Goal: Information Seeking & Learning: Learn about a topic

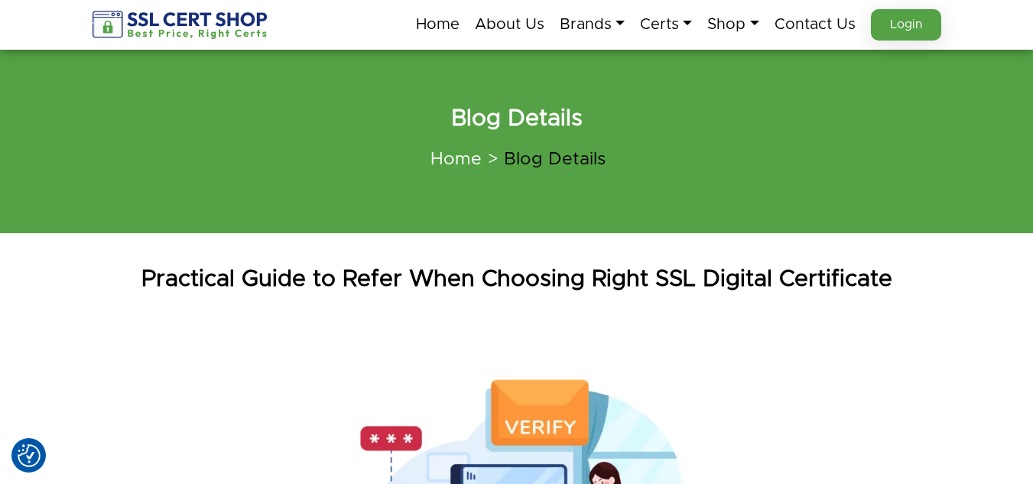
click at [317, 274] on h1 "Practical Guide to Refer When Choosing Right SSL Digital Certificate" at bounding box center [516, 279] width 871 height 31
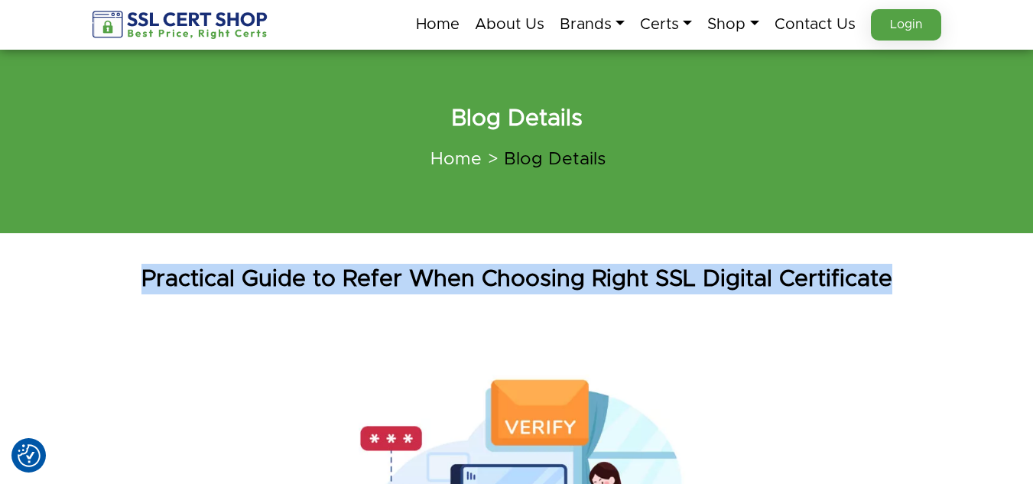
click at [317, 274] on h1 "Practical Guide to Refer When Choosing Right SSL Digital Certificate" at bounding box center [516, 279] width 871 height 31
copy div "Practical Guide to Refer When Choosing Right SSL Digital Certificate"
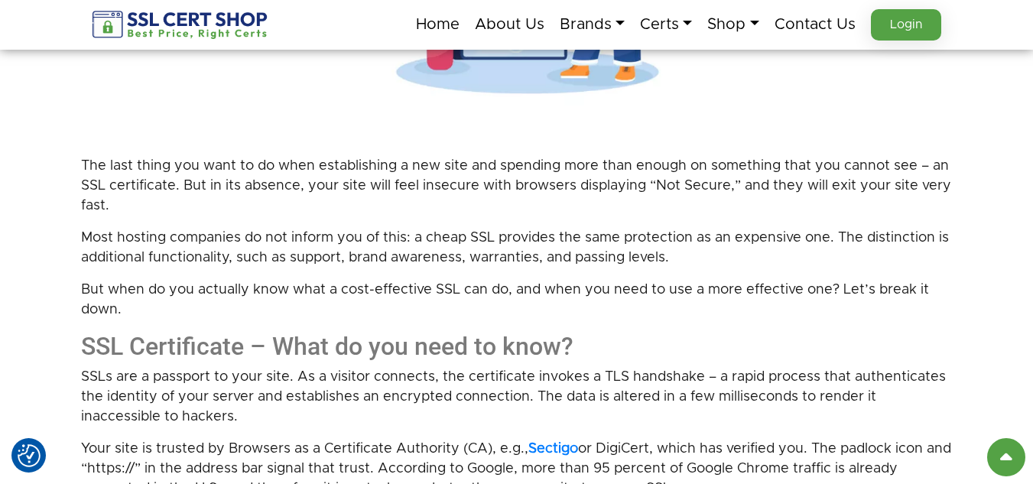
scroll to position [688, 0]
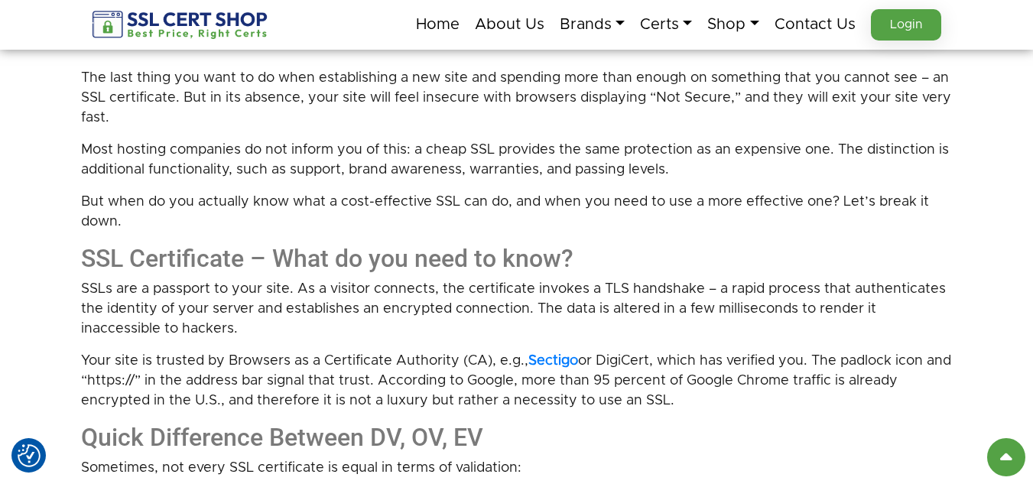
click at [124, 225] on p "But when do you actually know what a cost-effective SSL can do, and when you ne…" at bounding box center [516, 212] width 871 height 40
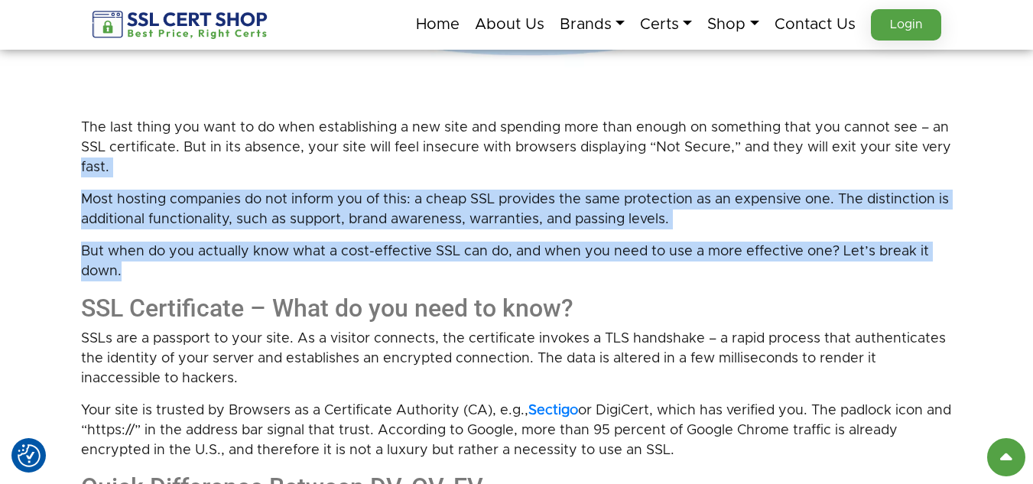
scroll to position [611, 0]
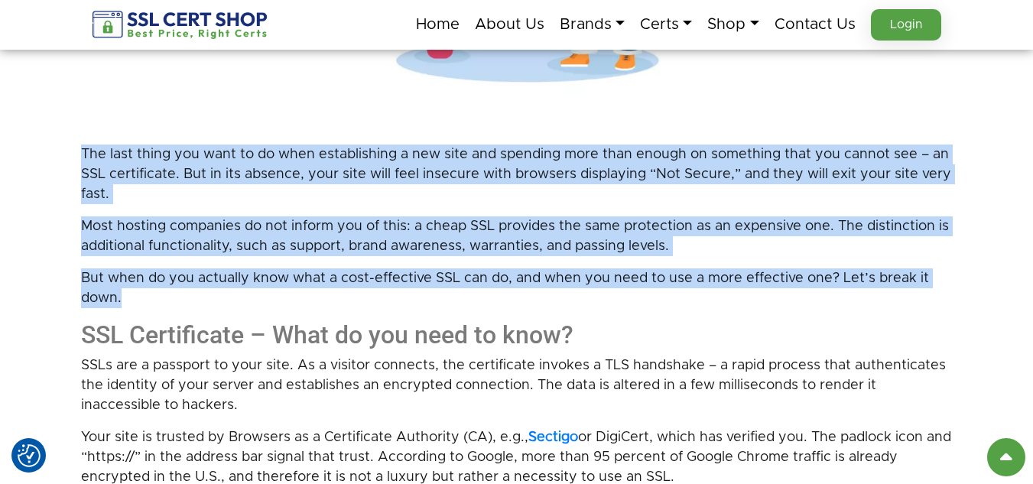
drag, startPoint x: 124, startPoint y: 225, endPoint x: 79, endPoint y: 160, distance: 78.6
copy div "The last thing you want to do when establishing a new site and spending more th…"
click at [201, 300] on p "But when do you actually know what a cost-effective SSL can do, and when you ne…" at bounding box center [516, 288] width 871 height 40
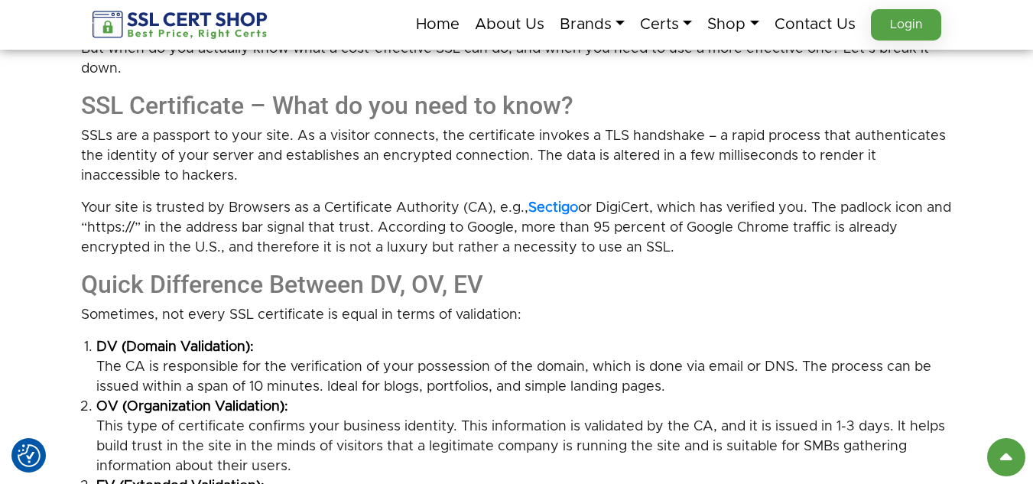
scroll to position [764, 0]
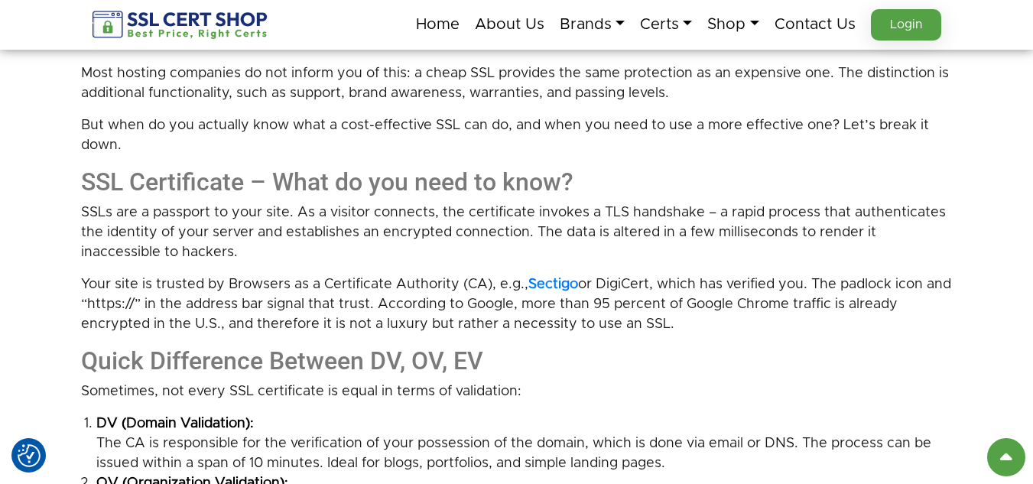
click at [173, 180] on h2 "SSL Certificate – What do you need to know?" at bounding box center [516, 181] width 871 height 29
drag, startPoint x: 586, startPoint y: 180, endPoint x: 245, endPoint y: 180, distance: 341.6
click at [245, 180] on h2 "SSL Certificate – What do you need to know?" at bounding box center [516, 181] width 871 height 29
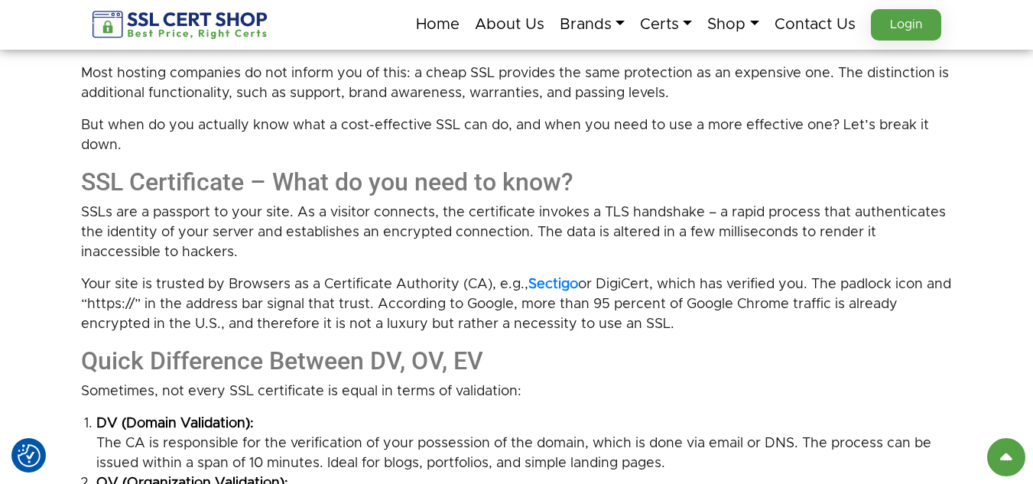
click at [643, 180] on h2 "SSL Certificate – What do you need to know?" at bounding box center [516, 181] width 871 height 29
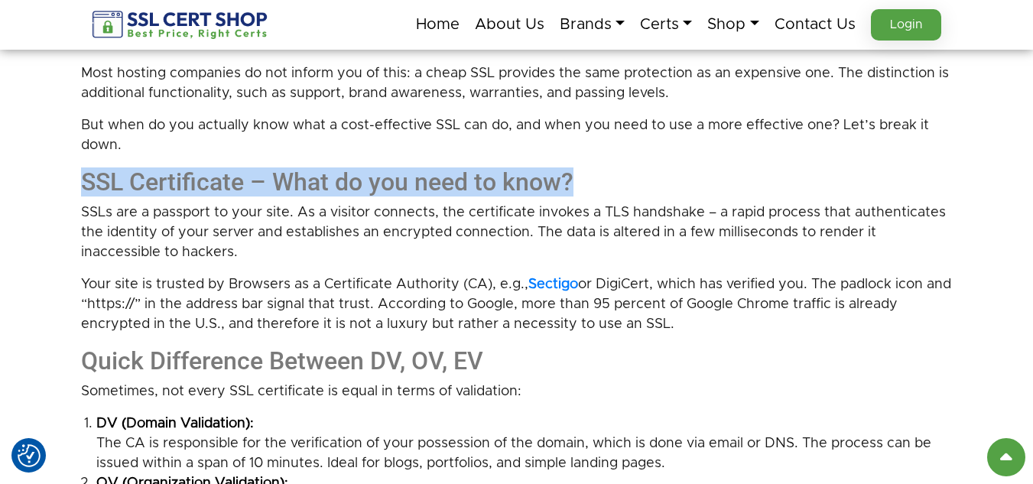
drag, startPoint x: 76, startPoint y: 184, endPoint x: 566, endPoint y: 183, distance: 489.1
copy h2 "SSL Certificate – What do you need to know?"
drag, startPoint x: 682, startPoint y: 327, endPoint x: 0, endPoint y: 187, distance: 695.9
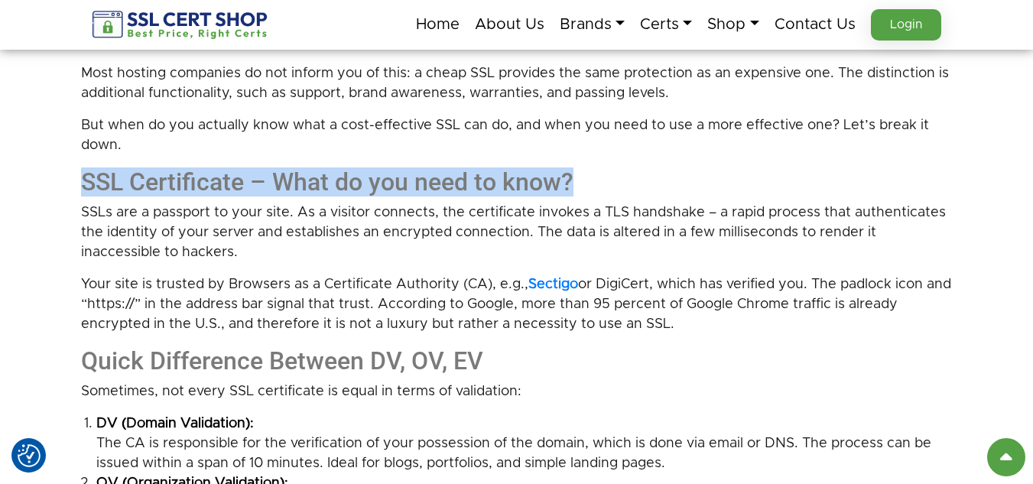
copy div "SSL Certificate – What do you need to know? SSLs are a passport to your site. A…"
drag, startPoint x: 475, startPoint y: 242, endPoint x: 492, endPoint y: 219, distance: 27.8
click at [475, 241] on p "SSLs are a passport to your site. As a visitor connects, the certificate invoke…" at bounding box center [516, 233] width 871 height 60
click at [488, 181] on h2 "SSL Certificate – What do you need to know?" at bounding box center [516, 181] width 871 height 29
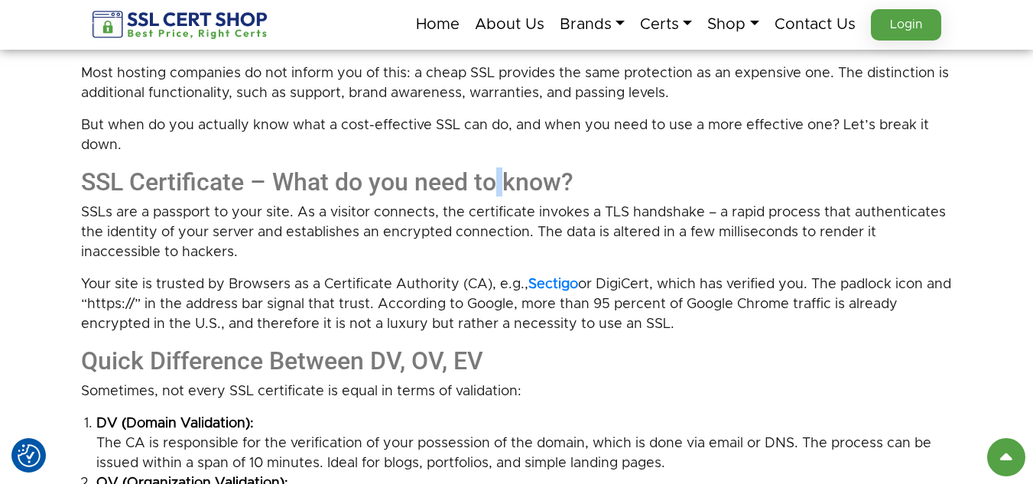
click at [488, 181] on h2 "SSL Certificate – What do you need to know?" at bounding box center [516, 181] width 871 height 29
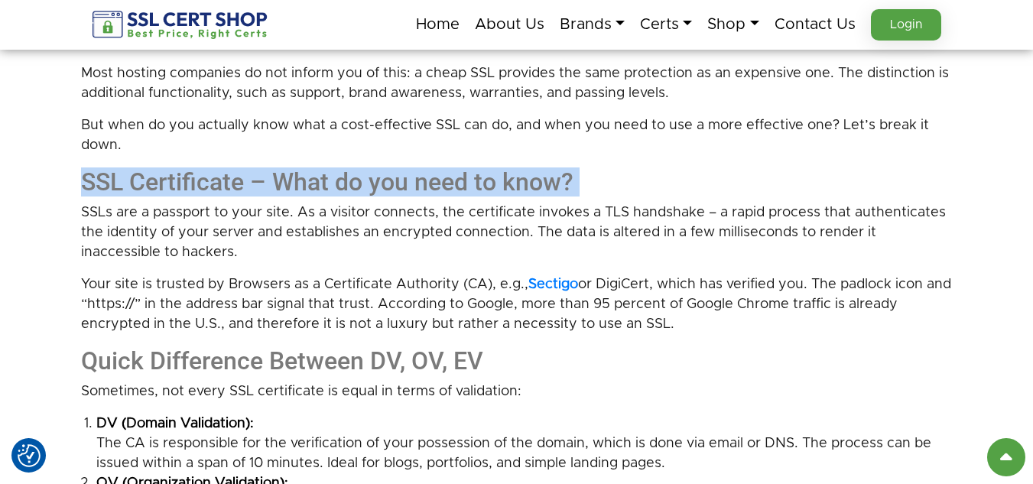
click at [488, 181] on h2 "SSL Certificate – What do you need to know?" at bounding box center [516, 181] width 871 height 29
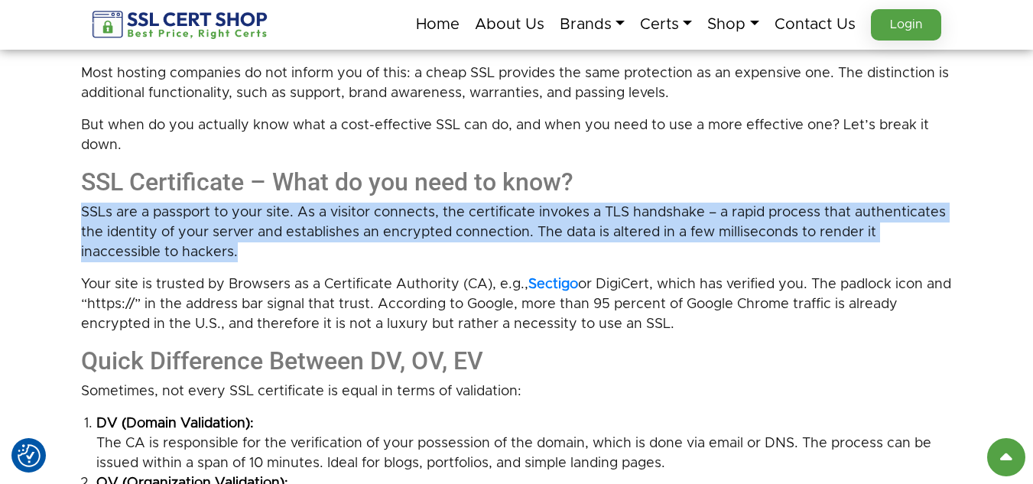
drag, startPoint x: 248, startPoint y: 254, endPoint x: 66, endPoint y: 219, distance: 186.0
copy p "SSLs are a passport to your site. As a visitor connects, the certificate invoke…"
drag, startPoint x: 671, startPoint y: 321, endPoint x: 0, endPoint y: 277, distance: 672.5
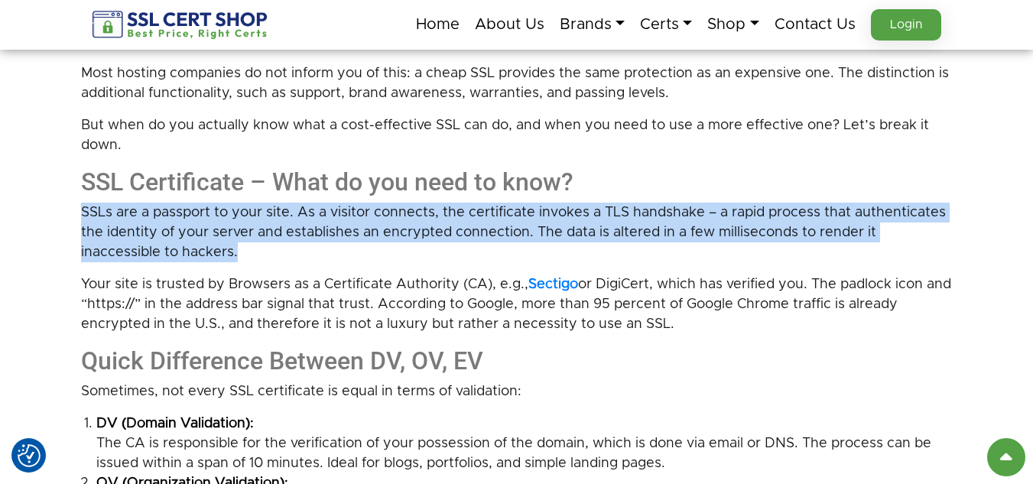
copy p "Your site is trusted by Browsers as a Certificate Authority (CA), e.g., Sectigo…"
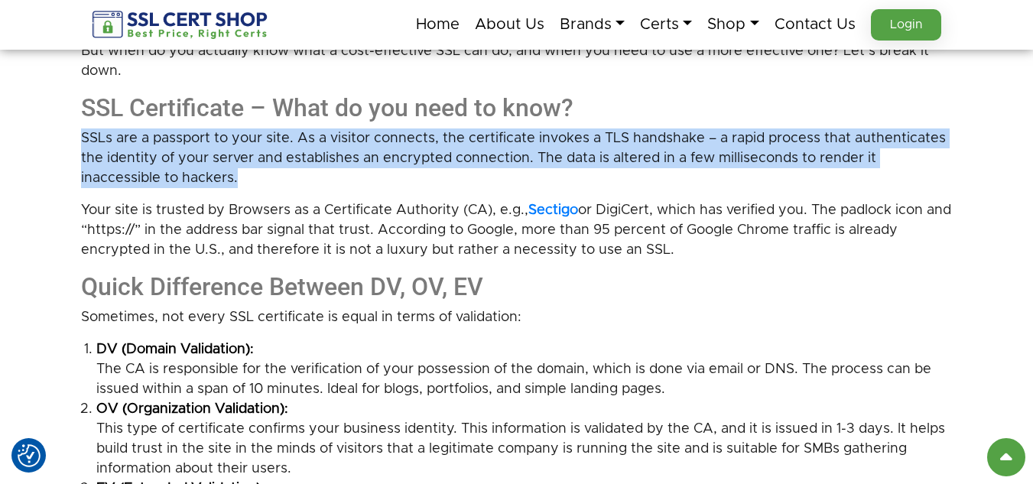
scroll to position [917, 0]
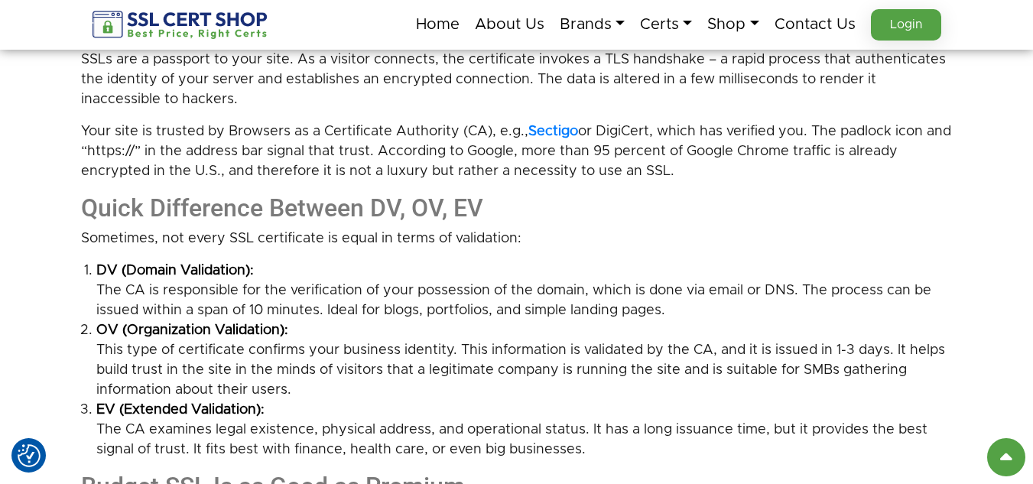
click at [246, 206] on h2 "Quick Difference Between DV, OV, EV" at bounding box center [516, 207] width 871 height 29
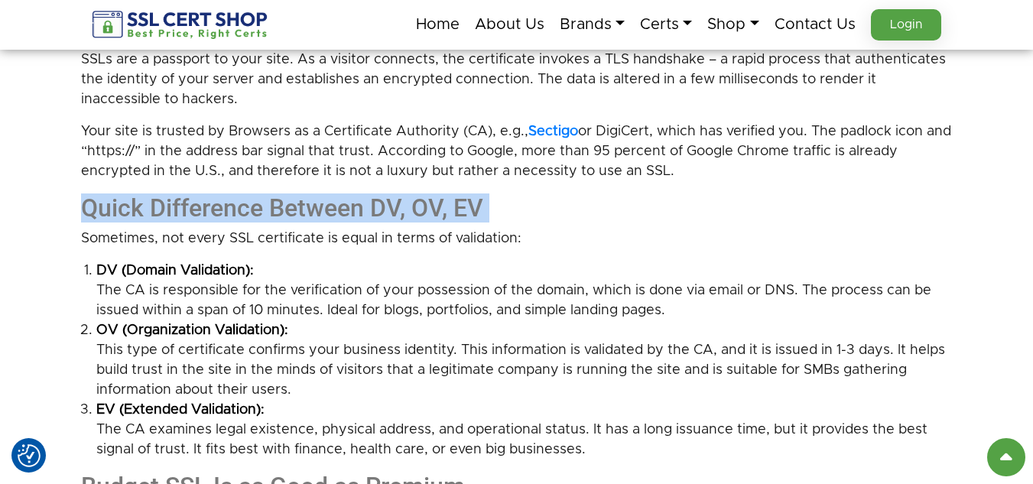
click at [246, 206] on h2 "Quick Difference Between DV, OV, EV" at bounding box center [516, 207] width 871 height 29
copy div "Quick Difference Between DV, OV, EV"
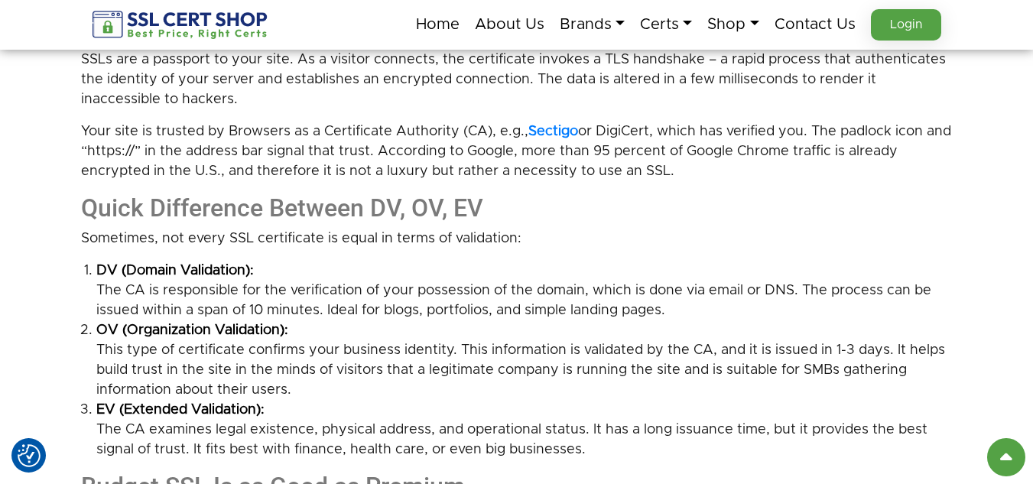
click at [210, 238] on p "Sometimes, not every SSL certificate is equal in terms of validation:" at bounding box center [516, 239] width 871 height 20
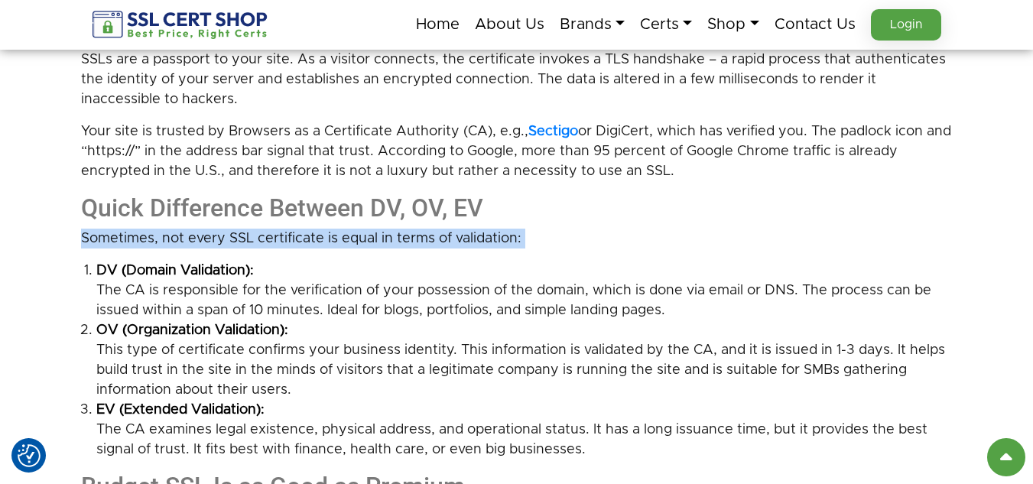
click at [209, 237] on p "Sometimes, not every SSL certificate is equal in terms of validation:" at bounding box center [516, 239] width 871 height 20
copy div "Sometimes, not every SSL certificate is equal in terms of validation:"
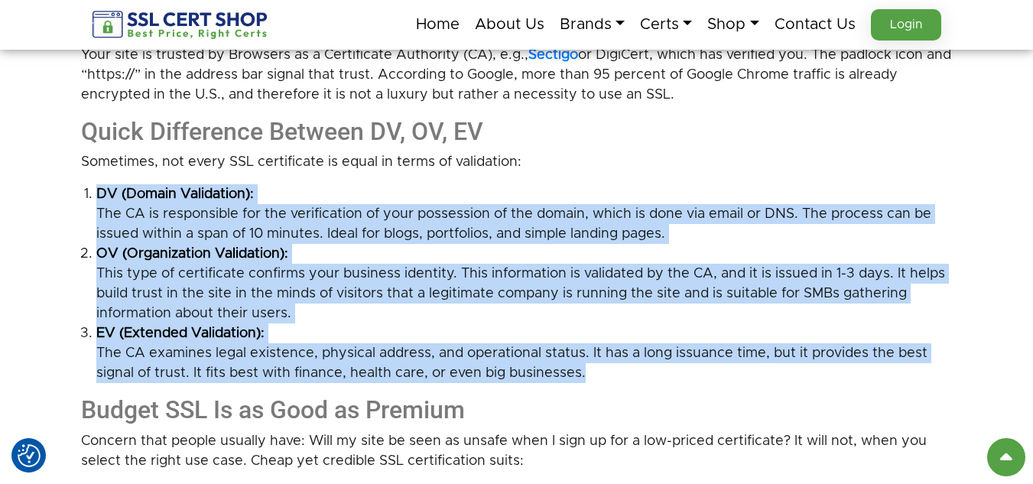
drag, startPoint x: 599, startPoint y: 370, endPoint x: 84, endPoint y: 194, distance: 544.3
click at [84, 194] on ol "DV (Domain Validation): The CA is responsible for the verification of your poss…" at bounding box center [516, 283] width 871 height 199
copy ol "DV (Domain Validation): The CA is responsible for the verification of your poss…"
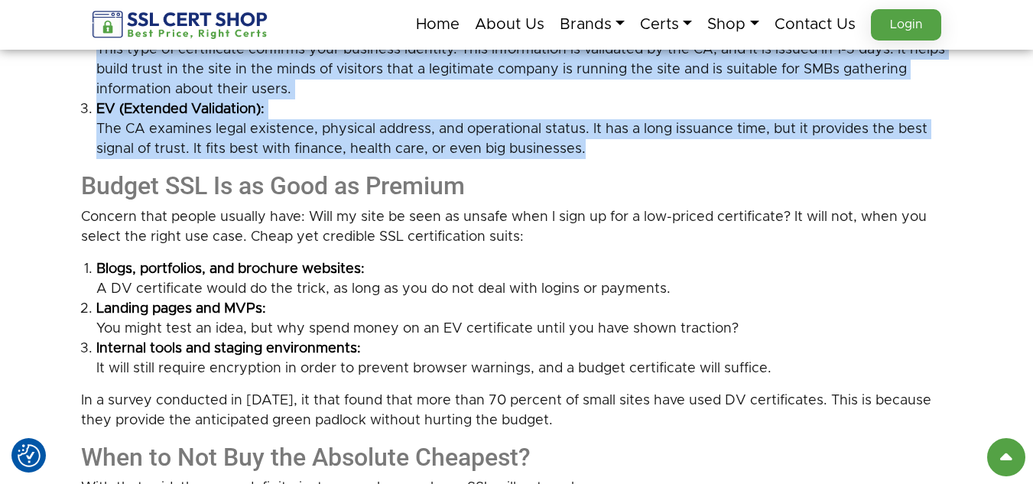
scroll to position [1223, 0]
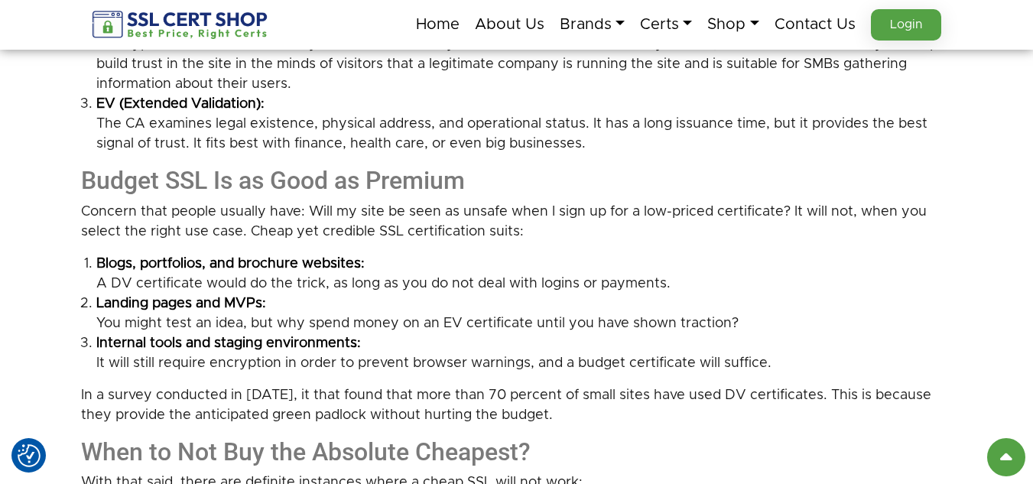
click at [115, 178] on h2 "Budget SSL Is as Good as Premium" at bounding box center [516, 180] width 871 height 29
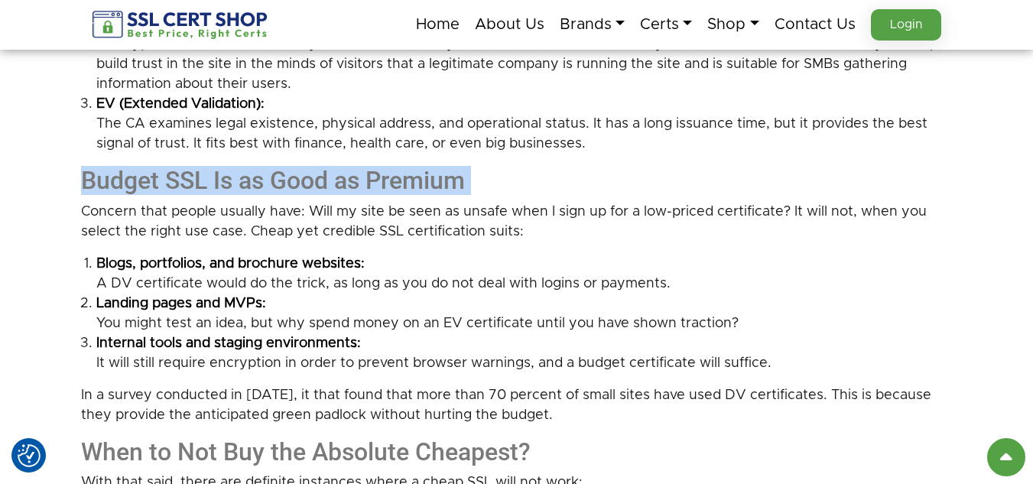
click at [115, 178] on h2 "Budget SSL Is as Good as Premium" at bounding box center [516, 180] width 871 height 29
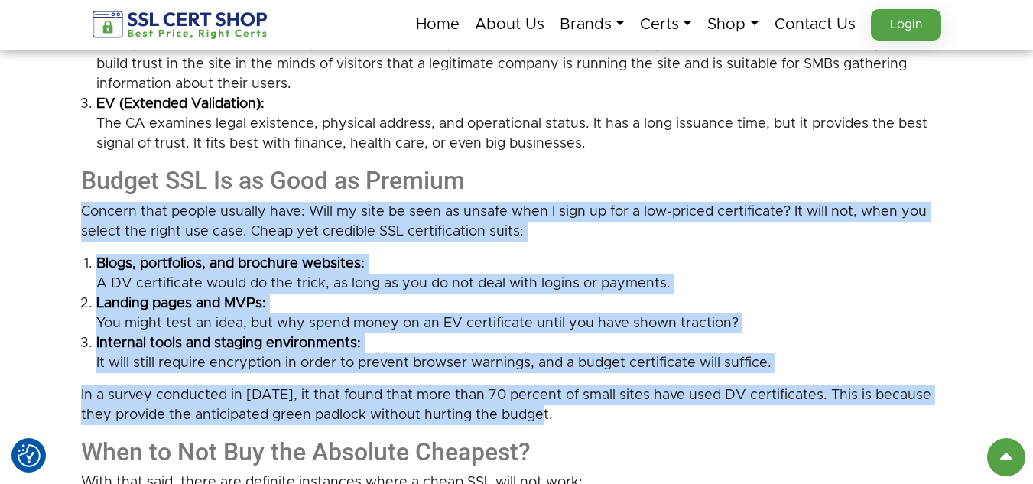
drag, startPoint x: 524, startPoint y: 408, endPoint x: 58, endPoint y: 214, distance: 504.3
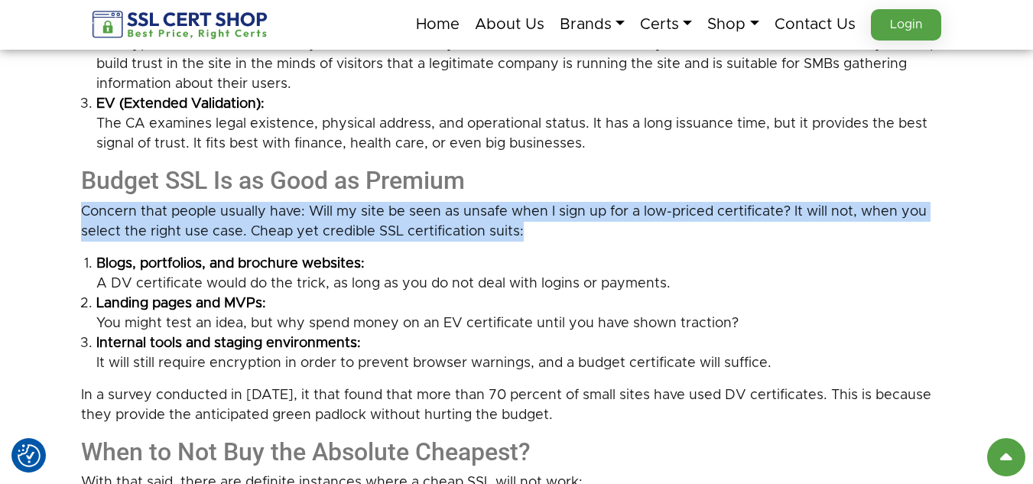
drag, startPoint x: 542, startPoint y: 228, endPoint x: 69, endPoint y: 210, distance: 473.4
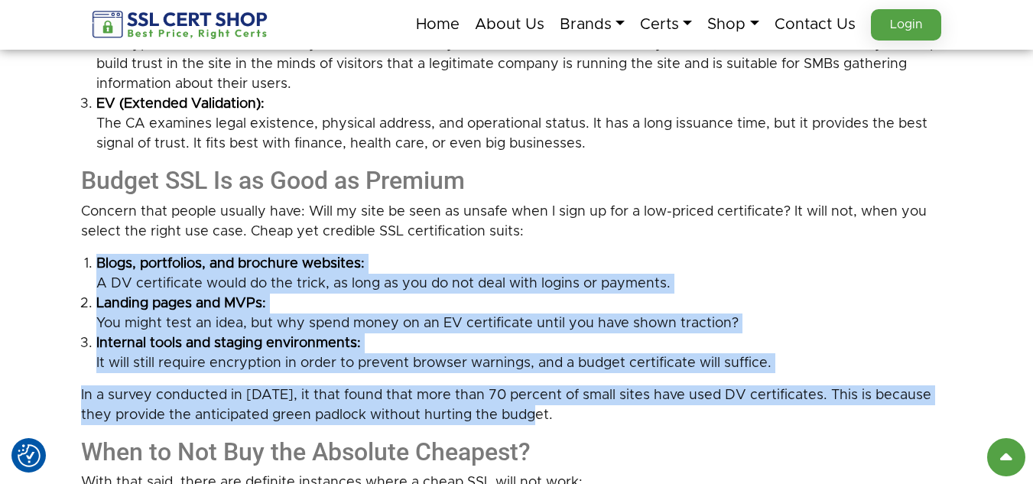
drag, startPoint x: 514, startPoint y: 413, endPoint x: 100, endPoint y: 262, distance: 440.0
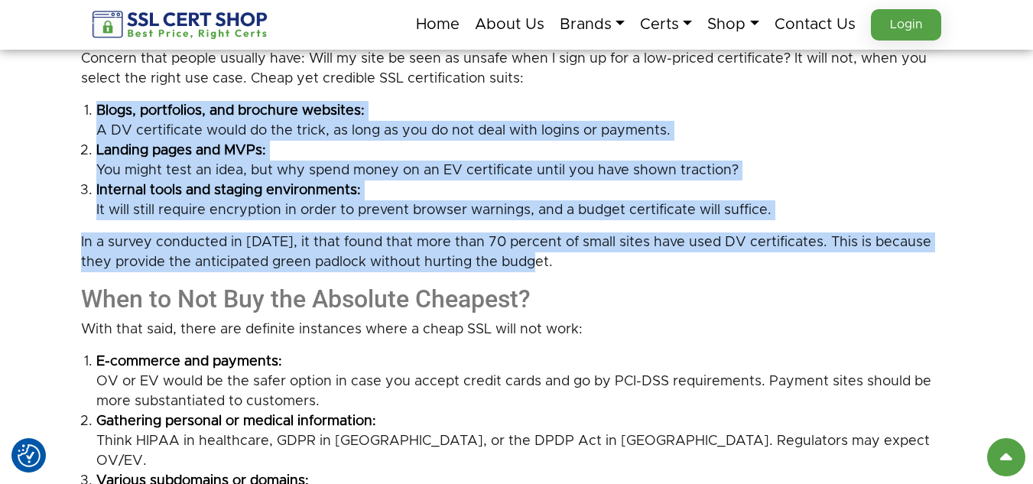
scroll to position [1299, 0]
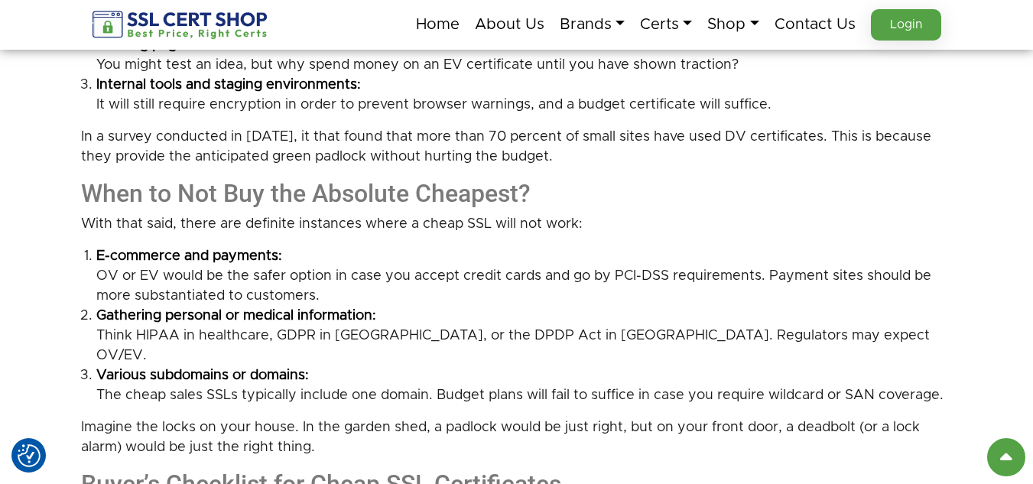
scroll to position [1529, 0]
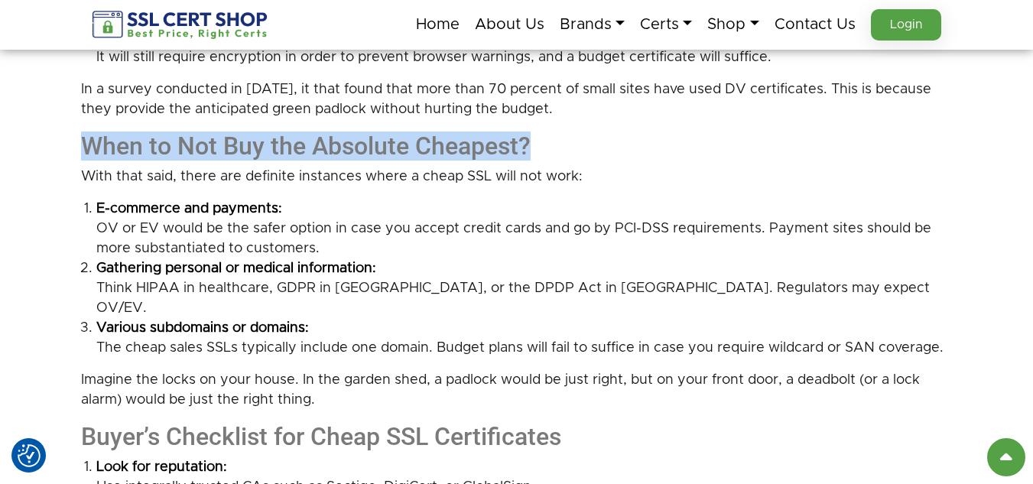
drag, startPoint x: 81, startPoint y: 147, endPoint x: 527, endPoint y: 153, distance: 445.6
click at [527, 153] on h2 "When to Not Buy the Absolute Cheapest?" at bounding box center [516, 145] width 871 height 29
drag, startPoint x: 323, startPoint y: 381, endPoint x: 66, endPoint y: 173, distance: 329.8
click at [66, 173] on div "Practical Guide to Refer When Choosing Right SSL Digital Certificate The last t…" at bounding box center [516, 332] width 1033 height 3255
click at [473, 258] on li "E-commerce and payments: OV or EV would be the safer option in case you accept …" at bounding box center [524, 229] width 856 height 60
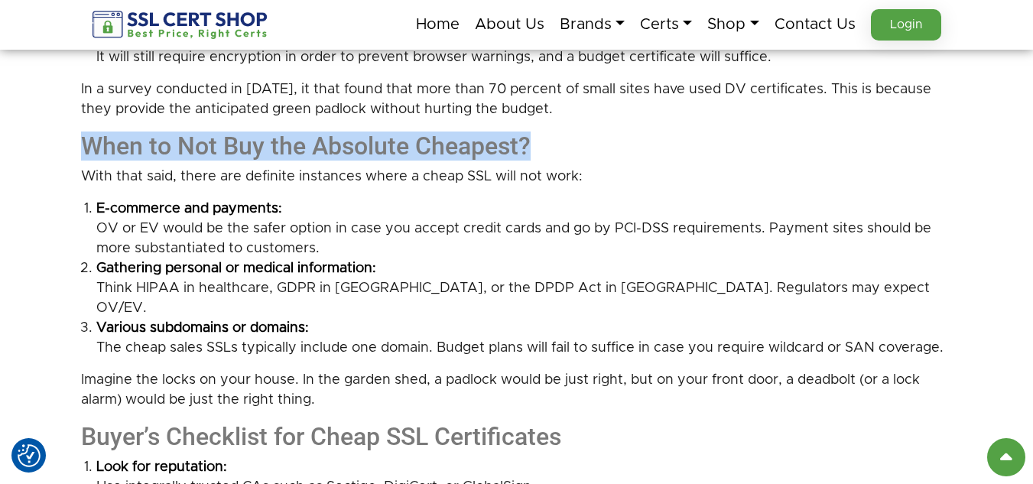
click at [51, 277] on div "Practical Guide to Refer When Choosing Right SSL Digital Certificate The last t…" at bounding box center [516, 332] width 1033 height 3255
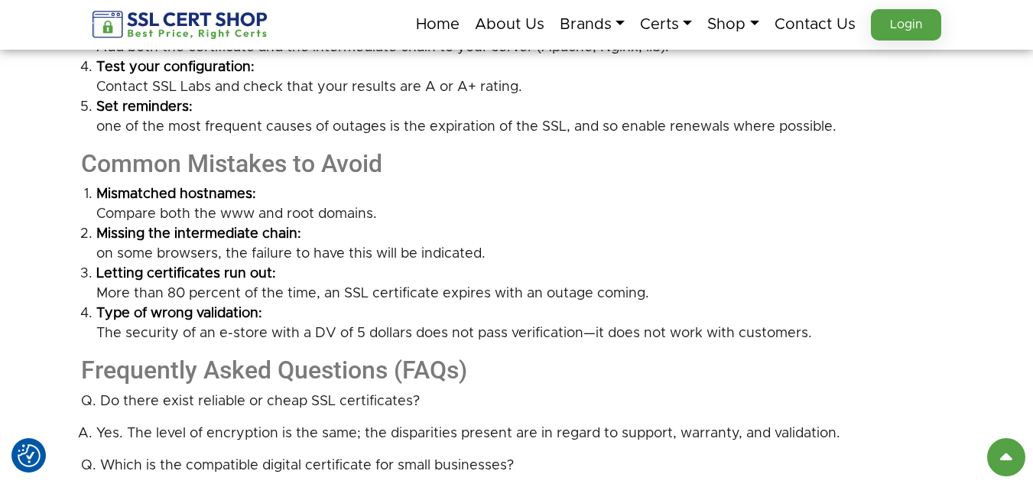
scroll to position [2369, 0]
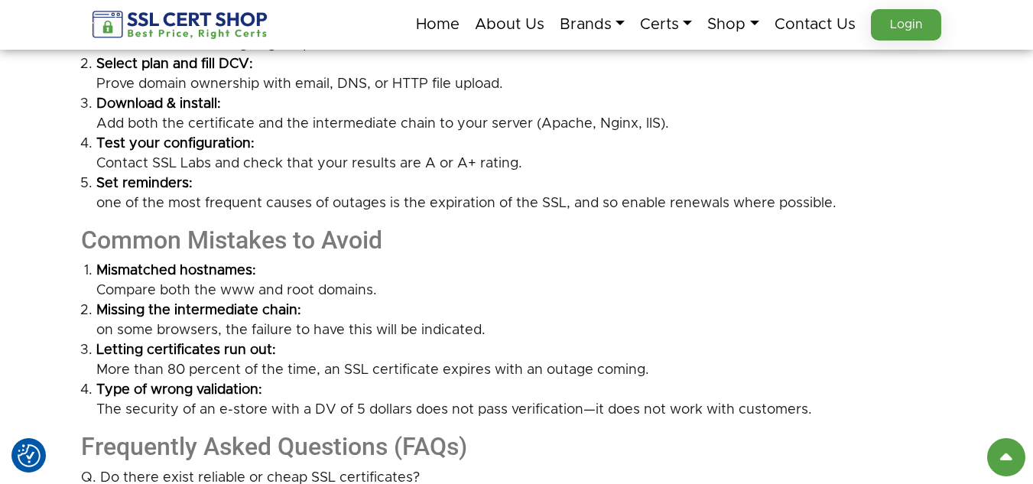
click at [154, 225] on h2 "Common Mistakes to Avoid" at bounding box center [516, 239] width 871 height 29
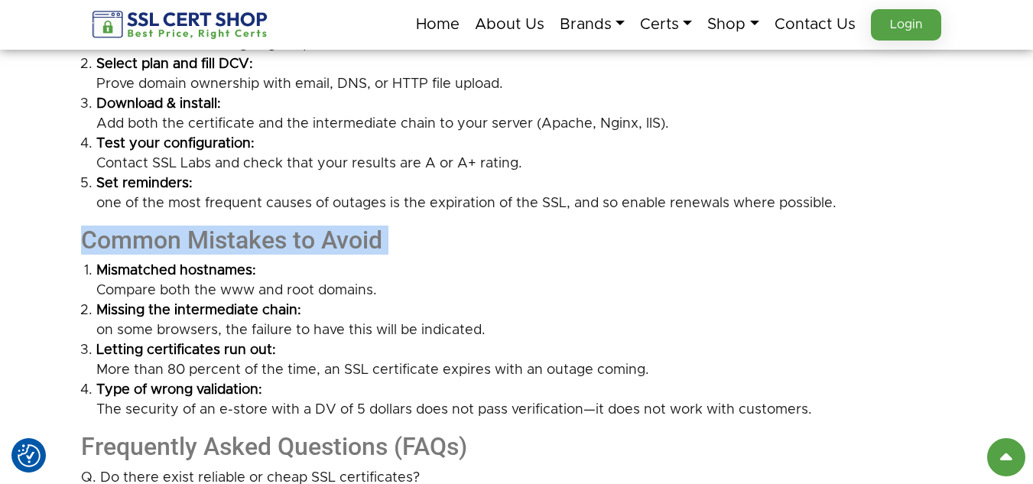
click at [154, 225] on h2 "Common Mistakes to Avoid" at bounding box center [516, 239] width 871 height 29
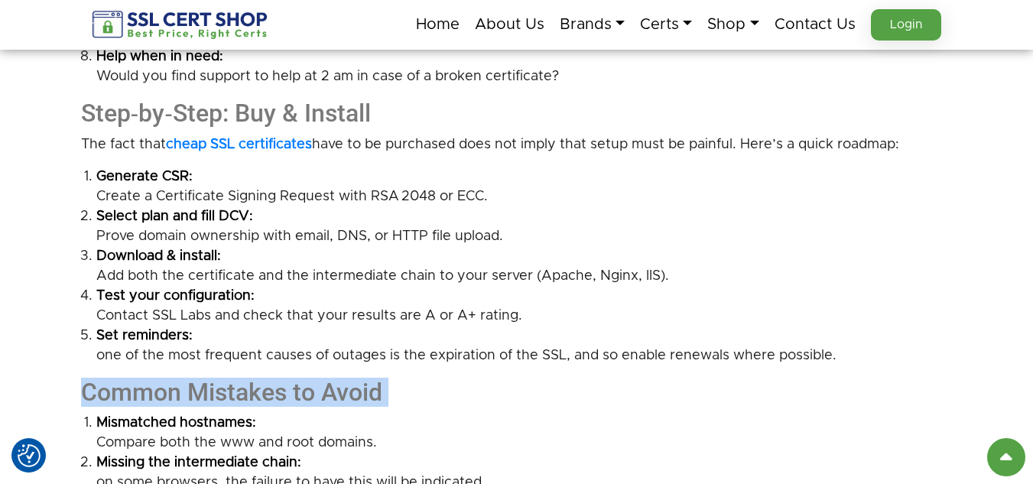
scroll to position [2216, 0]
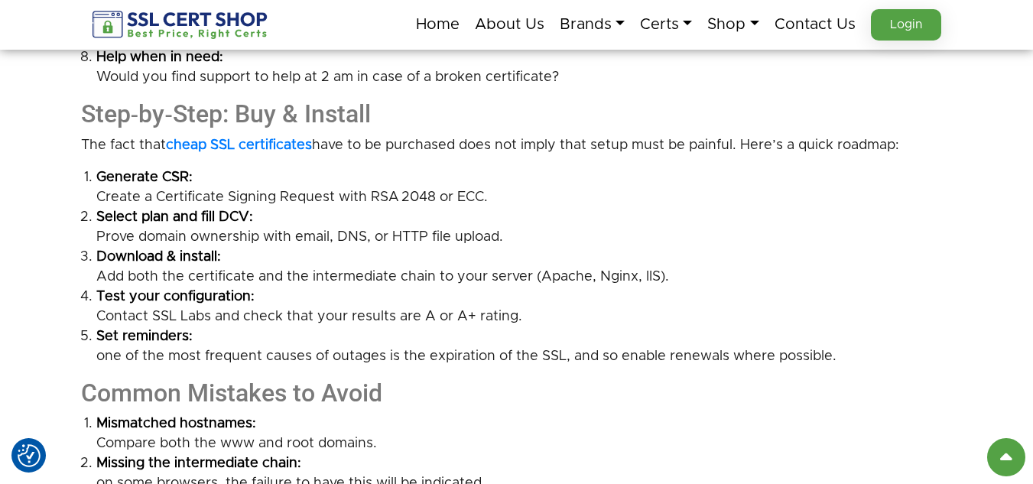
click at [433, 287] on strong "Test your configuration:" at bounding box center [524, 297] width 856 height 20
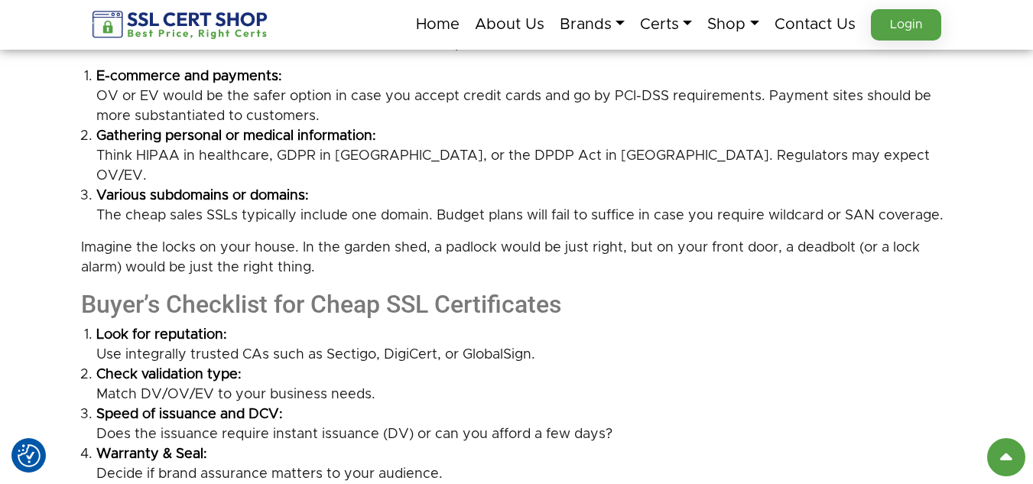
scroll to position [1681, 0]
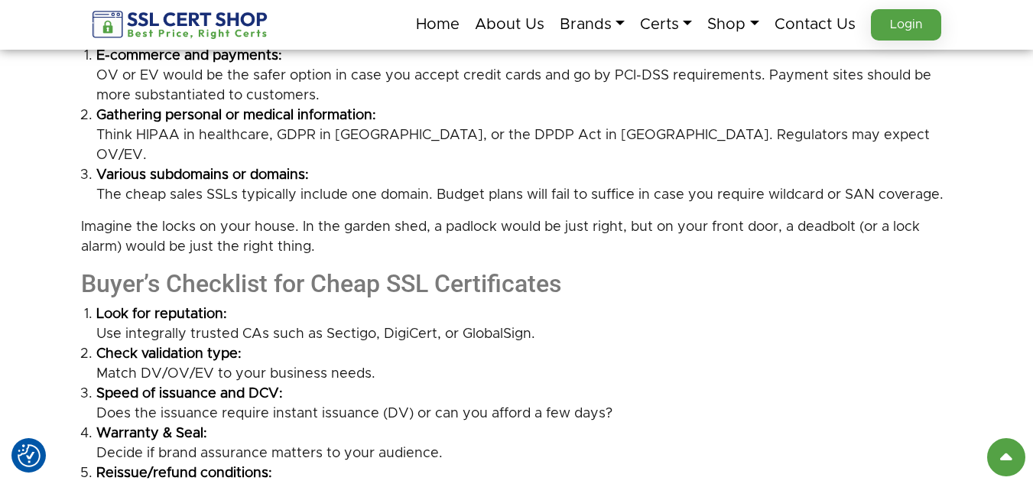
click at [206, 269] on h2 "Buyer’s Checklist for Cheap SSL Certificates" at bounding box center [516, 283] width 871 height 29
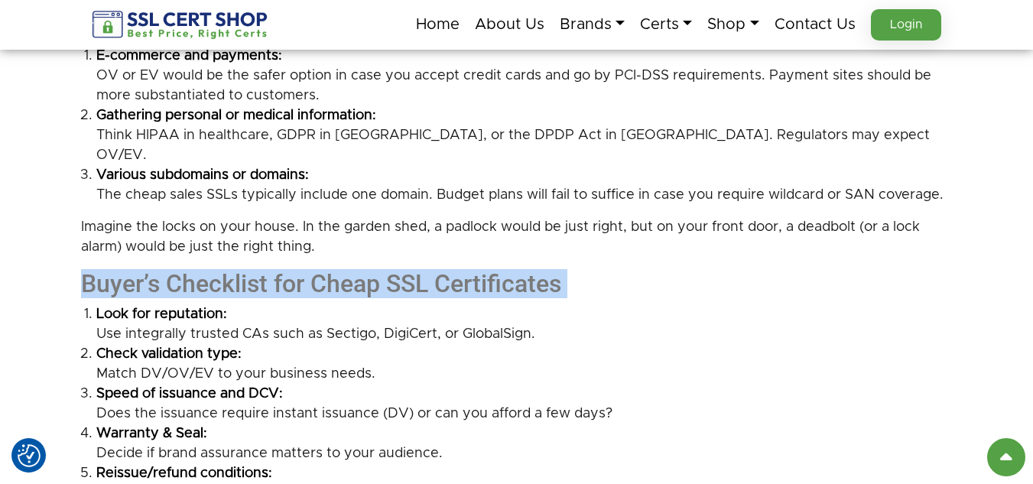
click at [206, 269] on h2 "Buyer’s Checklist for Cheap SSL Certificates" at bounding box center [516, 283] width 871 height 29
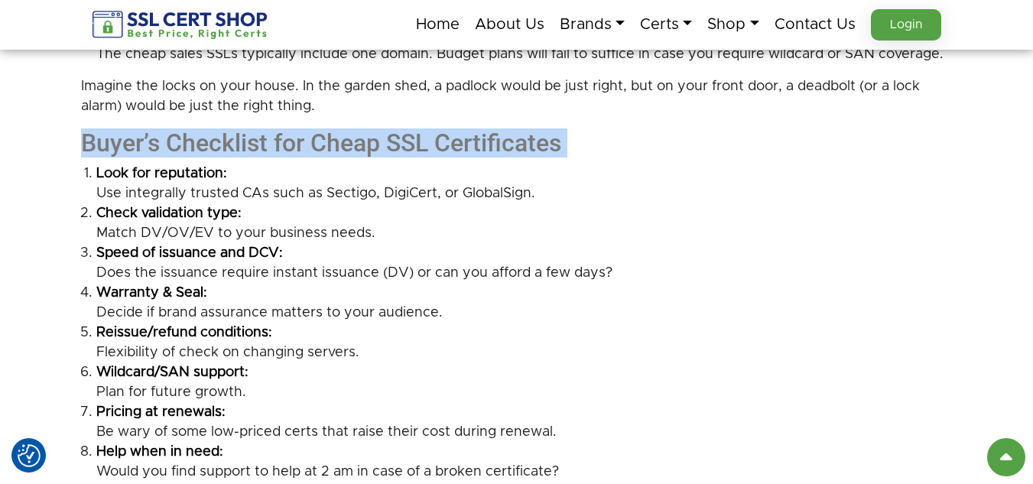
scroll to position [1758, 0]
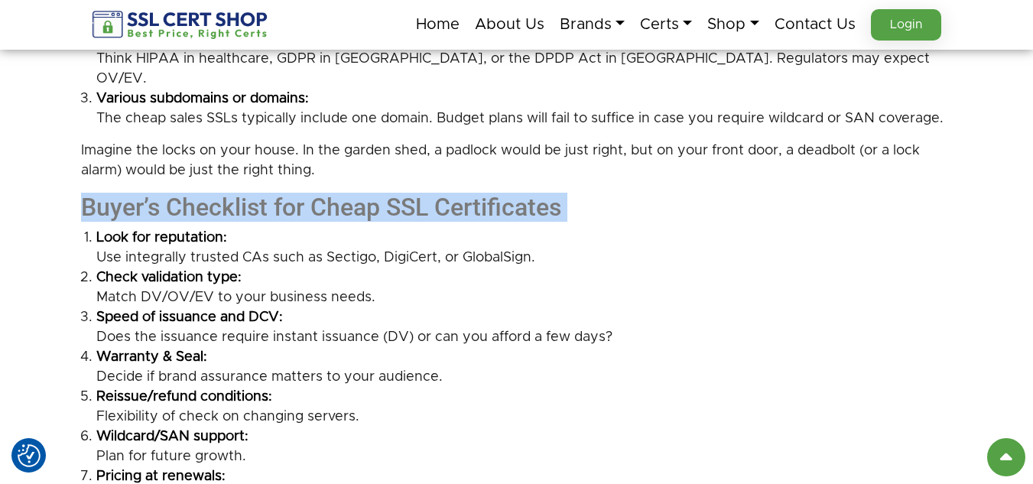
drag, startPoint x: 572, startPoint y: 288, endPoint x: 89, endPoint y: 219, distance: 488.7
click at [89, 228] on ol "Look for reputation: Use integrally trusted CAs such as Sectigo, DigiCert, or G…" at bounding box center [516, 387] width 871 height 318
click at [332, 228] on strong "Look for reputation:" at bounding box center [524, 238] width 856 height 20
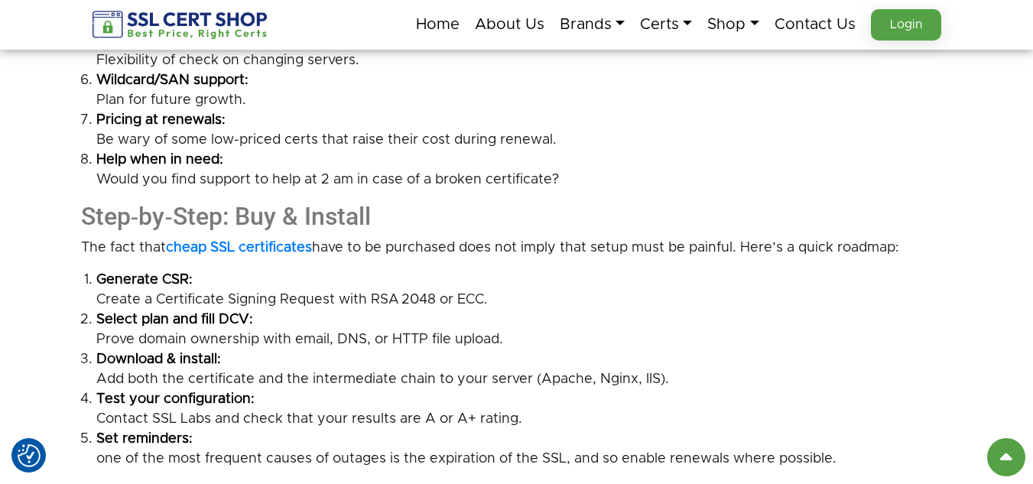
scroll to position [2064, 0]
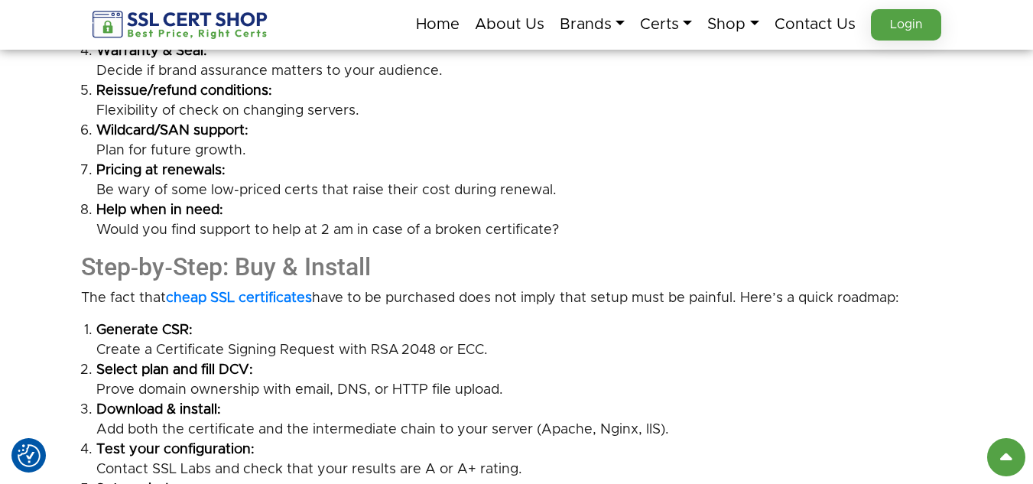
click at [105, 252] on h2 "Step‑by‑Step: Buy & Install" at bounding box center [516, 266] width 871 height 29
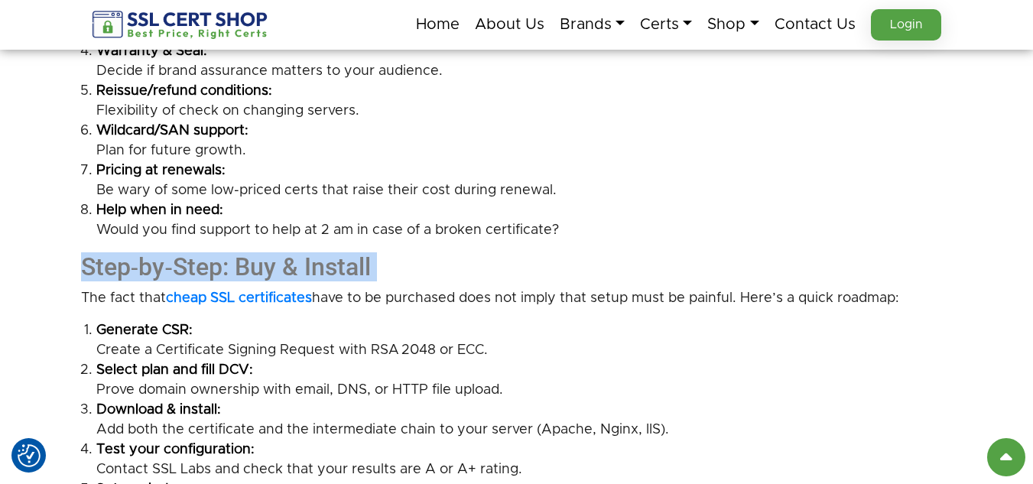
click at [105, 252] on h2 "Step‑by‑Step: Buy & Install" at bounding box center [516, 266] width 871 height 29
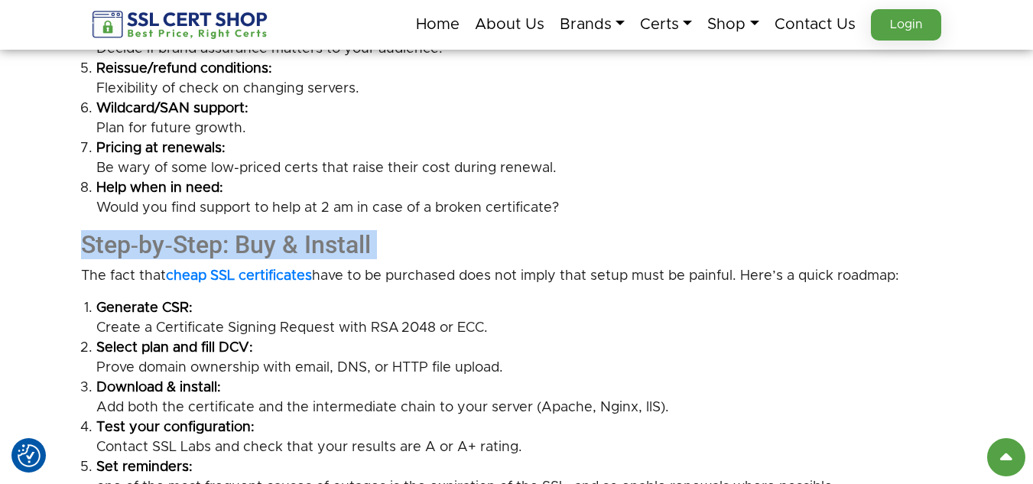
scroll to position [2216, 0]
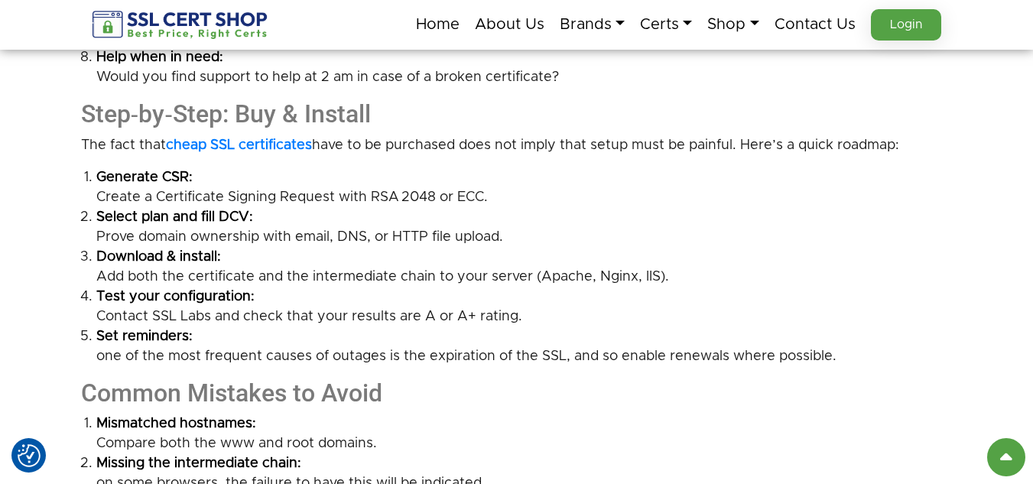
click at [109, 135] on p "The fact that cheap SSL certificates have to be purchased does not imply that s…" at bounding box center [516, 145] width 871 height 20
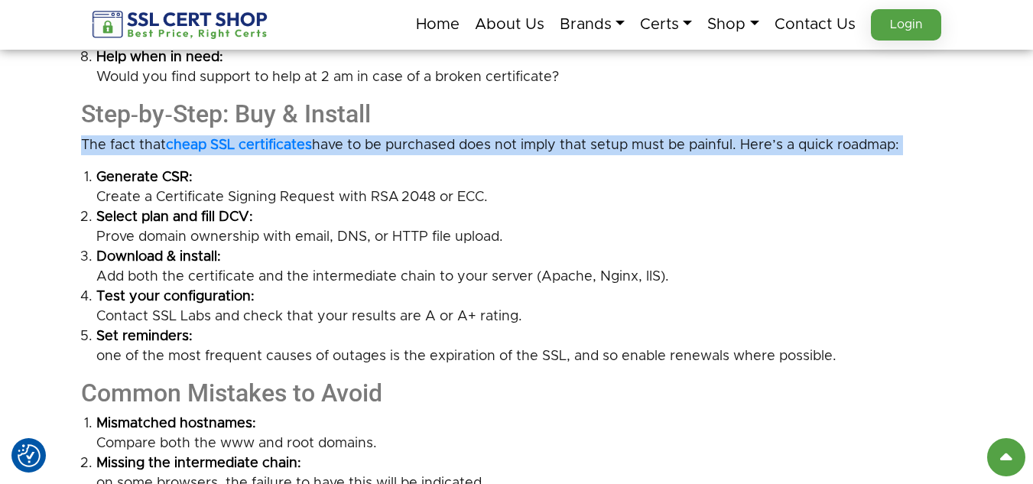
click at [109, 135] on p "The fact that cheap SSL certificates have to be purchased does not imply that s…" at bounding box center [516, 145] width 871 height 20
drag, startPoint x: 841, startPoint y: 336, endPoint x: 28, endPoint y: 163, distance: 831.5
click at [321, 172] on li "Generate CSR: Create a Certificate Signing Request with RSA 2048 or ECC." at bounding box center [524, 187] width 856 height 40
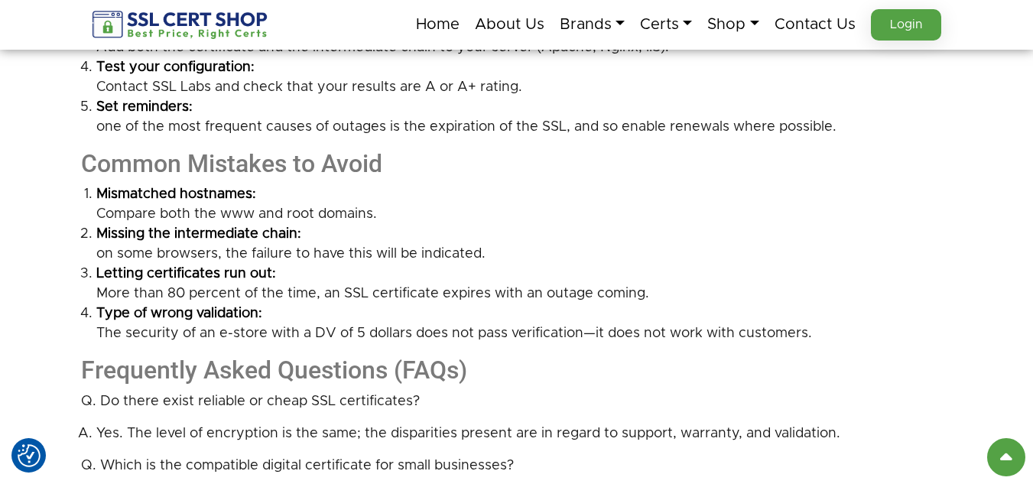
scroll to position [2369, 0]
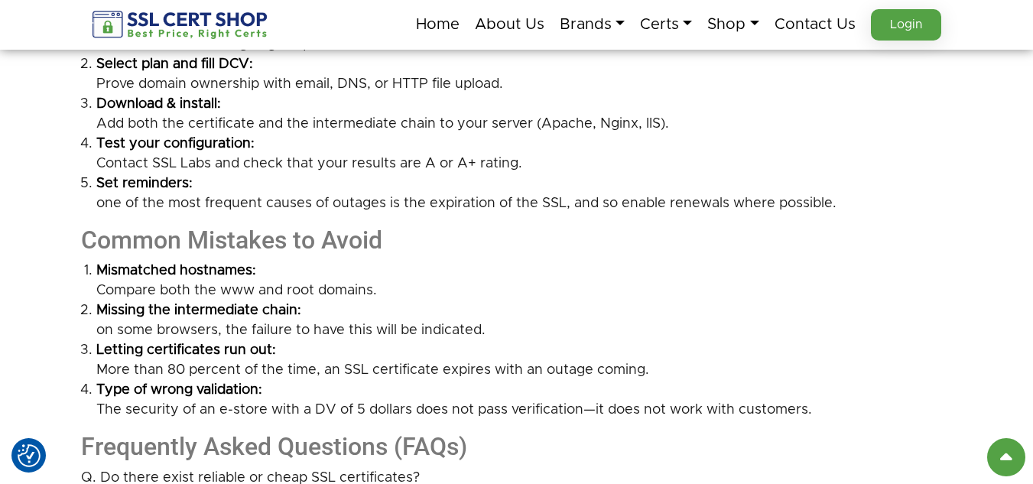
click at [148, 225] on h2 "Common Mistakes to Avoid" at bounding box center [516, 239] width 871 height 29
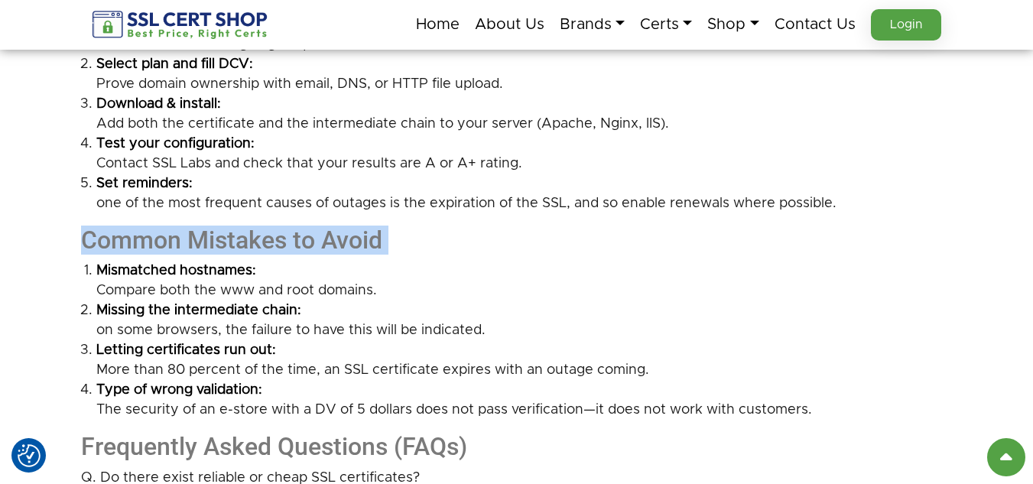
click at [148, 225] on h2 "Common Mistakes to Avoid" at bounding box center [516, 239] width 871 height 29
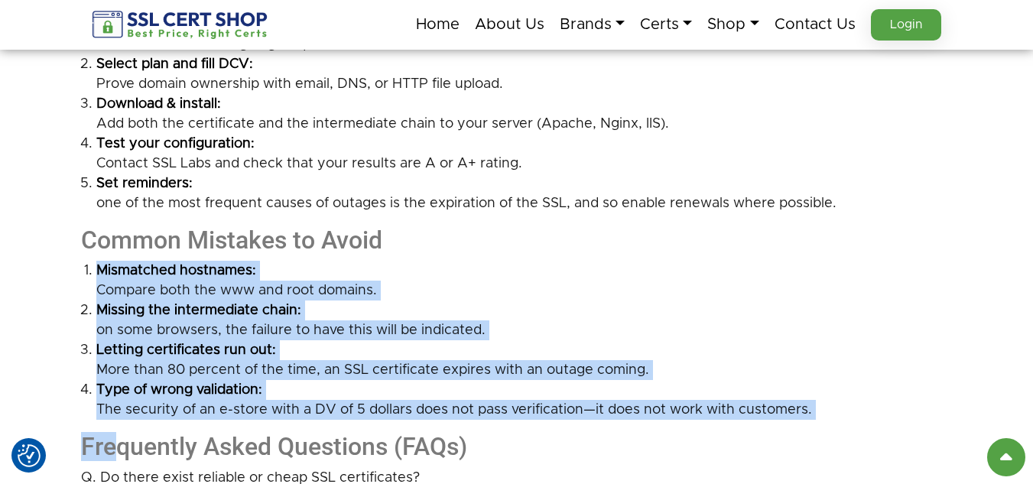
drag, startPoint x: 114, startPoint y: 402, endPoint x: 90, endPoint y: 243, distance: 160.7
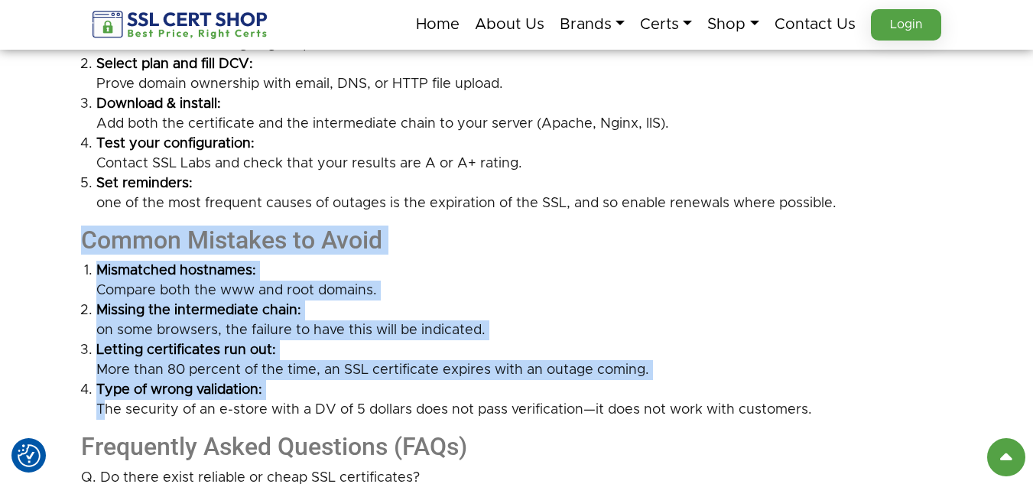
drag, startPoint x: 106, startPoint y: 395, endPoint x: 84, endPoint y: 234, distance: 162.8
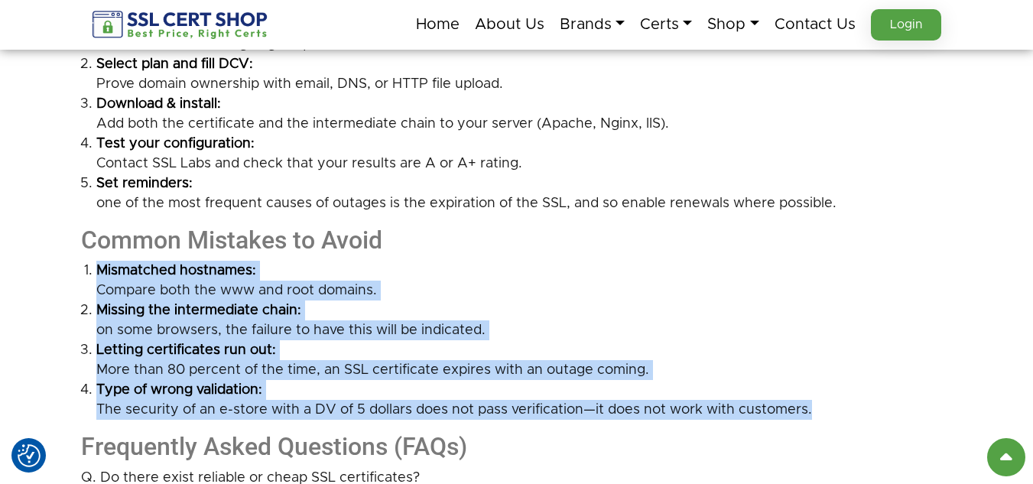
drag, startPoint x: 93, startPoint y: 247, endPoint x: 818, endPoint y: 388, distance: 738.2
click at [818, 388] on ol "Mismatched hostnames: Compare both the www and root domains. Missing the interm…" at bounding box center [516, 340] width 871 height 159
click at [423, 261] on strong "Mismatched hostnames:" at bounding box center [524, 271] width 856 height 20
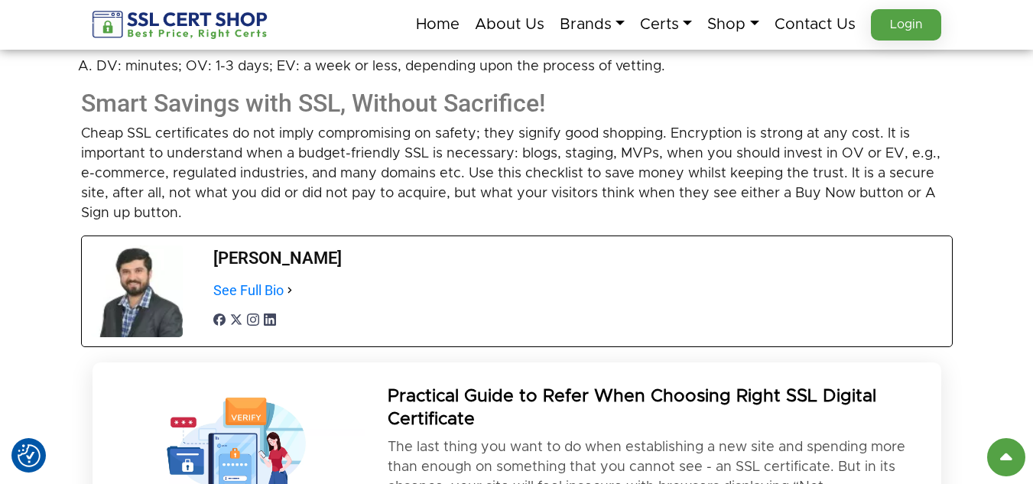
scroll to position [3057, 0]
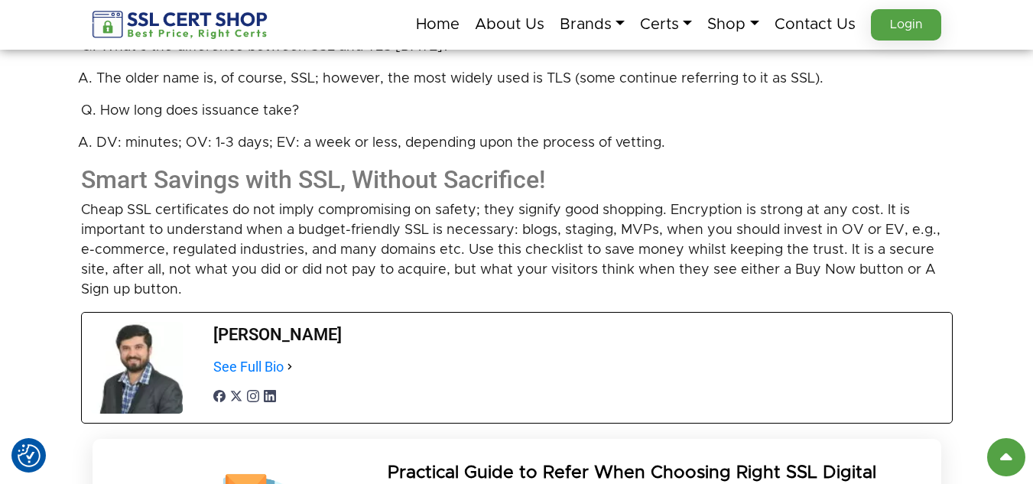
click at [172, 165] on h2 "Smart Savings with SSL, Without Sacrifice!" at bounding box center [516, 179] width 871 height 29
click at [175, 165] on h2 "Smart Savings with SSL, Without Sacrifice!" at bounding box center [516, 179] width 871 height 29
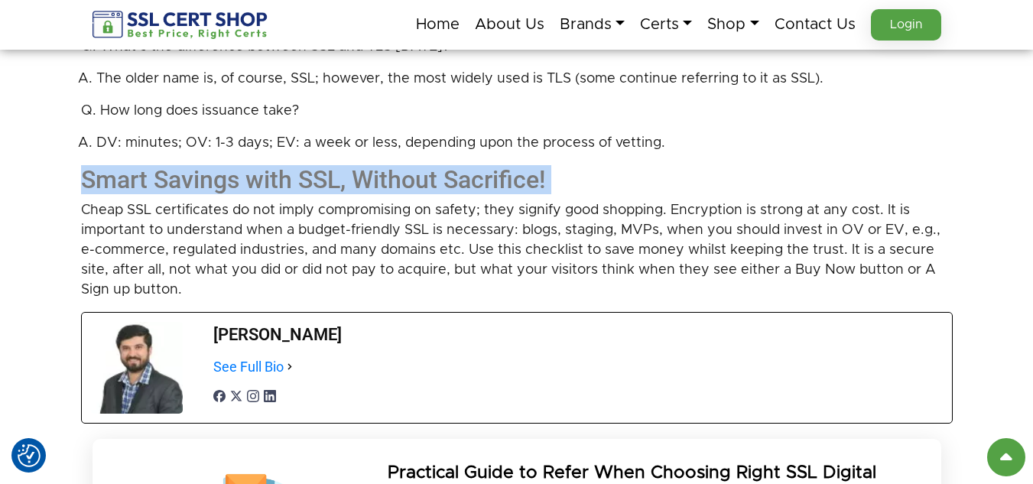
click at [175, 165] on h2 "Smart Savings with SSL, Without Sacrifice!" at bounding box center [516, 179] width 871 height 29
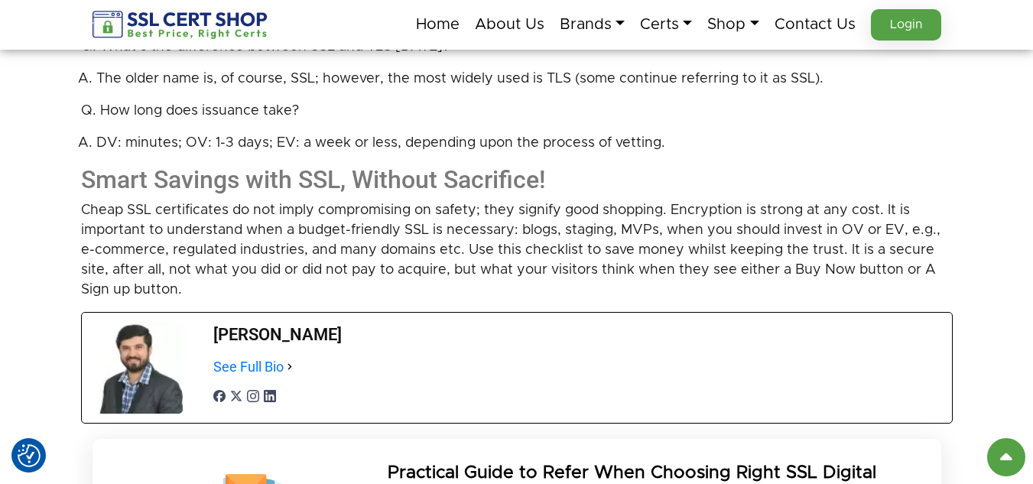
click at [263, 238] on p "Cheap SSL certificates do not imply compromising on safety; they signify good s…" at bounding box center [516, 249] width 871 height 99
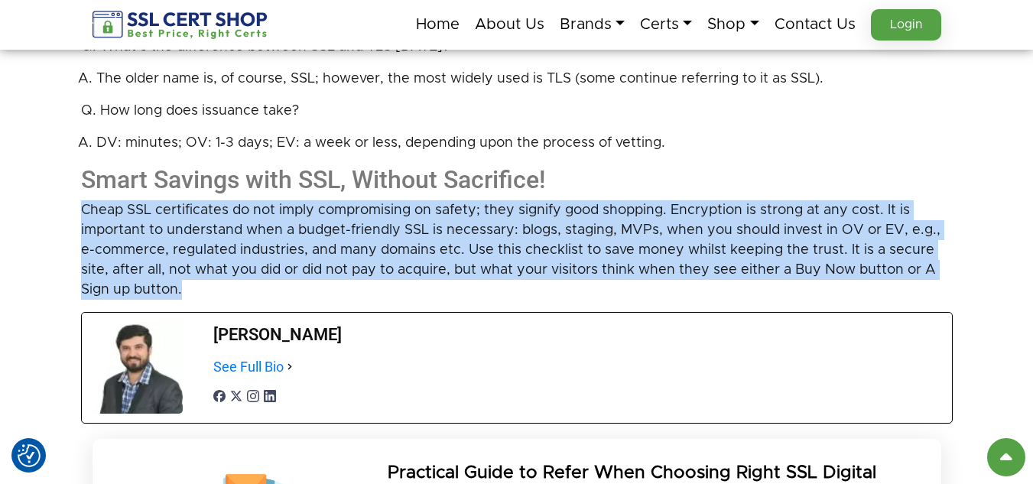
drag, startPoint x: 197, startPoint y: 261, endPoint x: 60, endPoint y: 199, distance: 151.2
click at [402, 279] on p "Cheap SSL certificates do not imply compromising on safety; they signify good s…" at bounding box center [516, 249] width 871 height 99
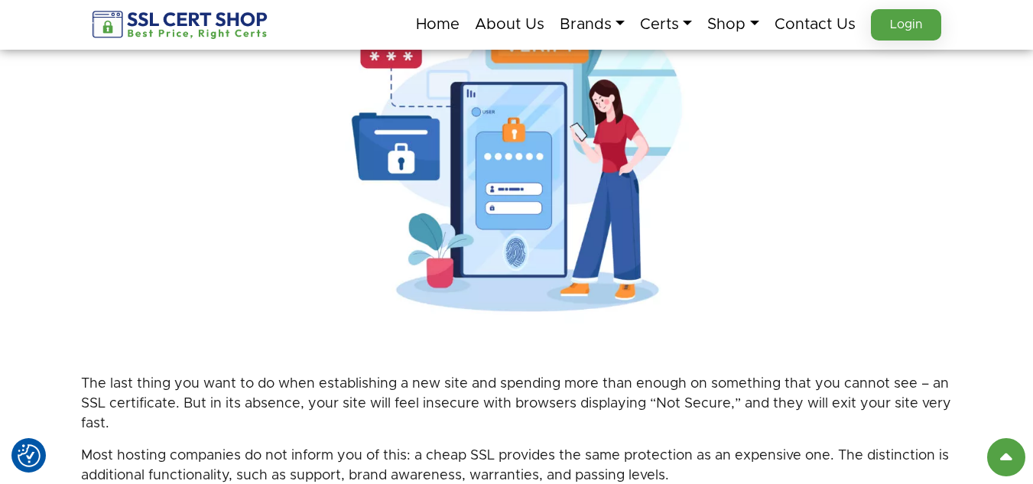
scroll to position [611, 0]
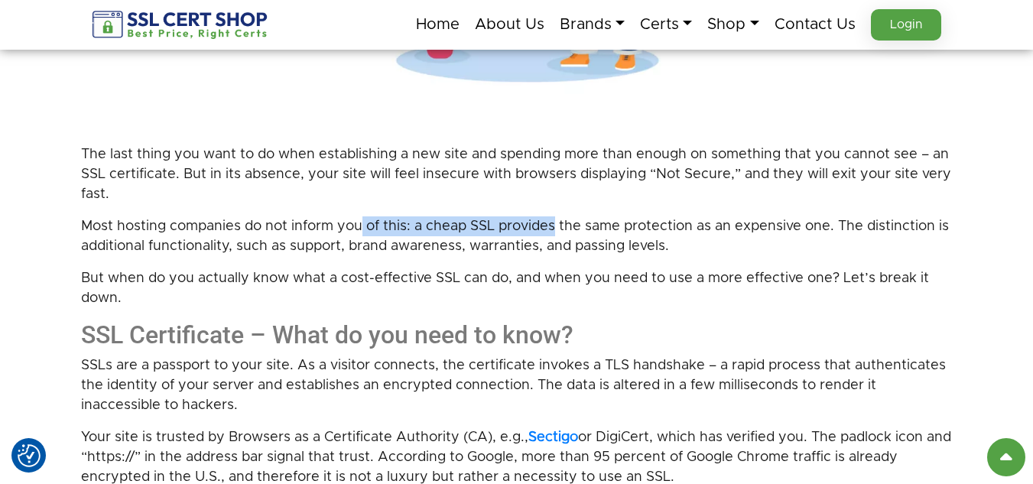
drag, startPoint x: 554, startPoint y: 226, endPoint x: 365, endPoint y: 232, distance: 189.6
click at [365, 232] on p "Most hosting companies do not inform you of this: a cheap SSL provides the same…" at bounding box center [516, 236] width 871 height 40
click at [578, 221] on p "Most hosting companies do not inform you of this: a cheap SSL provides the same…" at bounding box center [516, 236] width 871 height 40
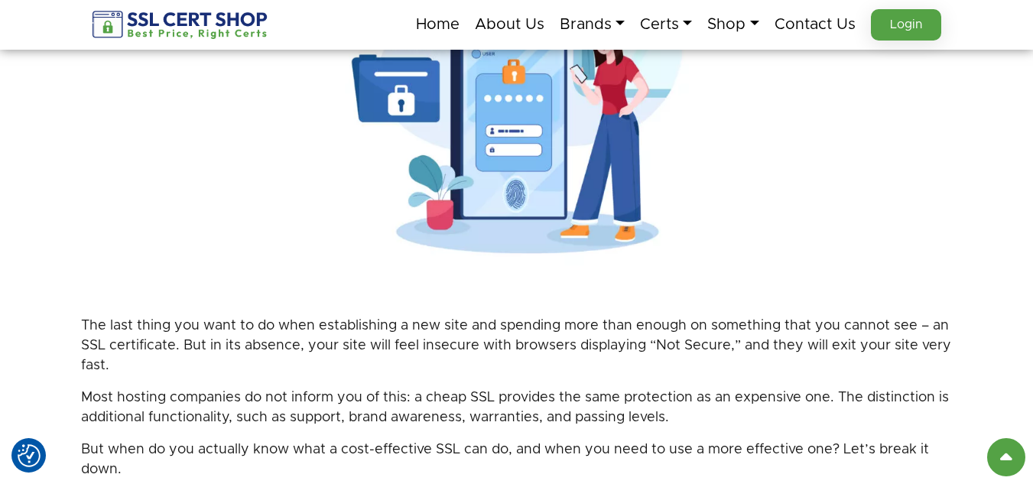
scroll to position [352, 0]
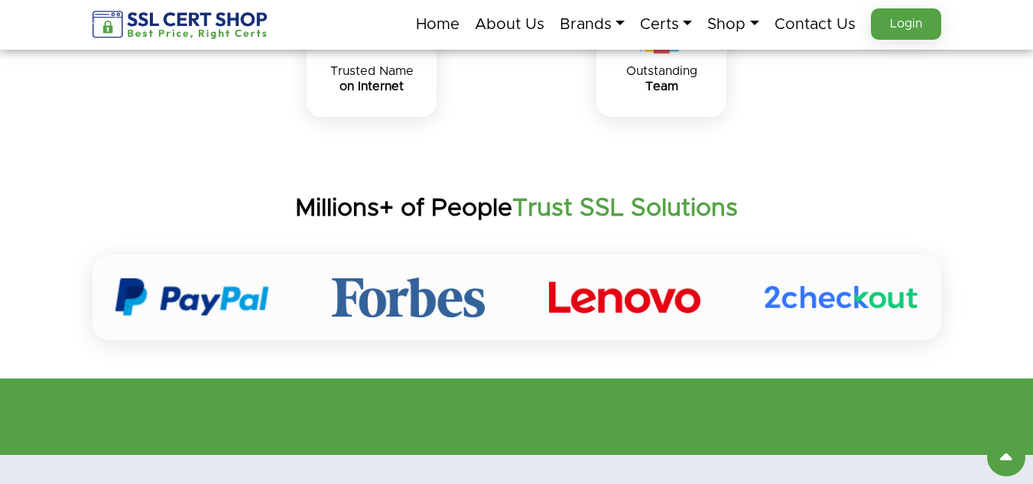
scroll to position [4865, 0]
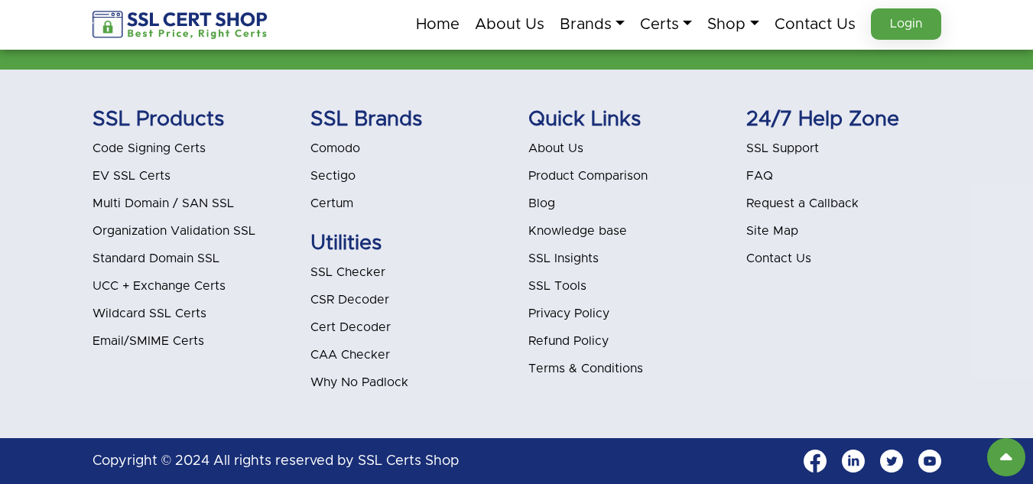
click at [793, 258] on link "Contact Us" at bounding box center [778, 258] width 65 height 12
